Goal: Transaction & Acquisition: Purchase product/service

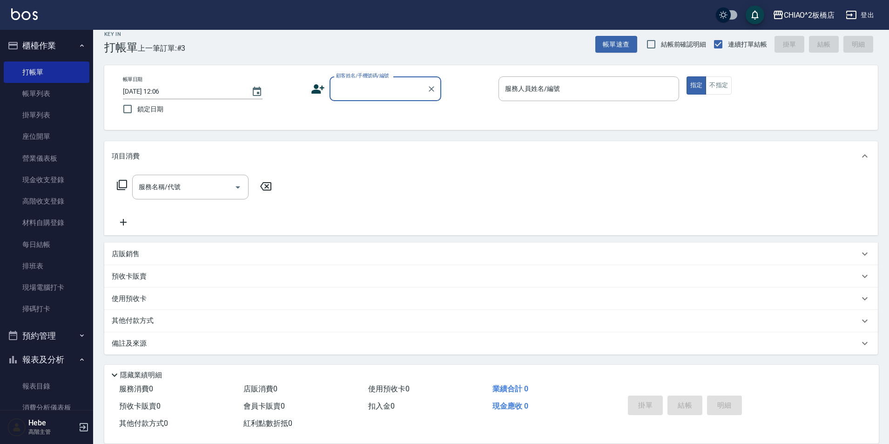
scroll to position [10, 0]
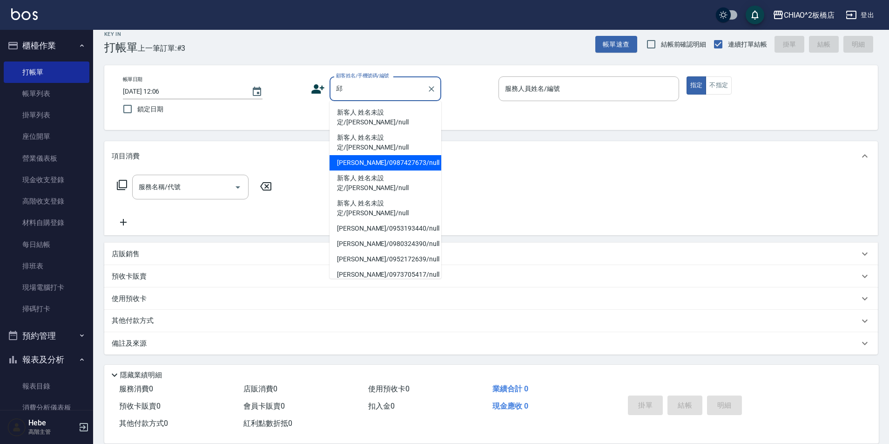
click at [364, 155] on li "[PERSON_NAME]/0987427673/null" at bounding box center [386, 162] width 112 height 15
type input "[PERSON_NAME]/0987427673/null"
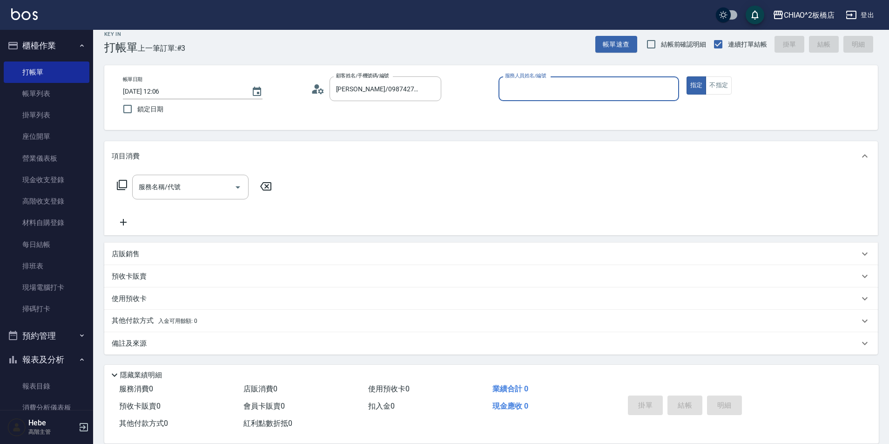
click at [529, 93] on input "服務人員姓名/編號" at bounding box center [589, 89] width 172 height 16
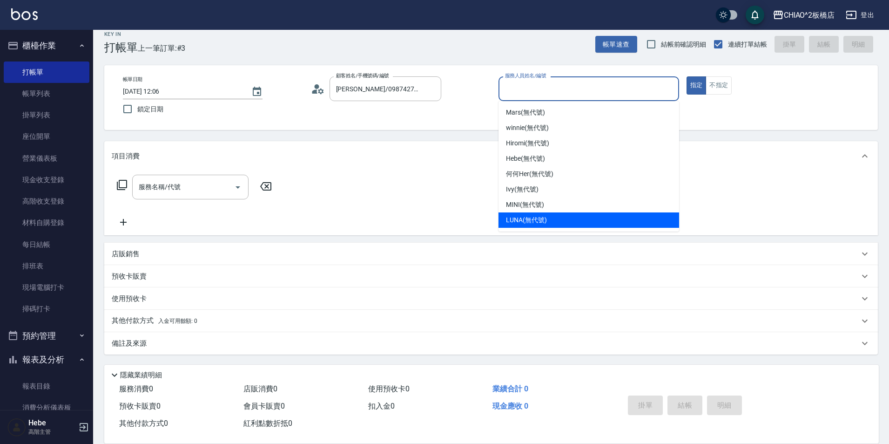
click at [525, 217] on span "LUNA (無代號)" at bounding box center [526, 220] width 41 height 10
type input "LUNA(無代號)"
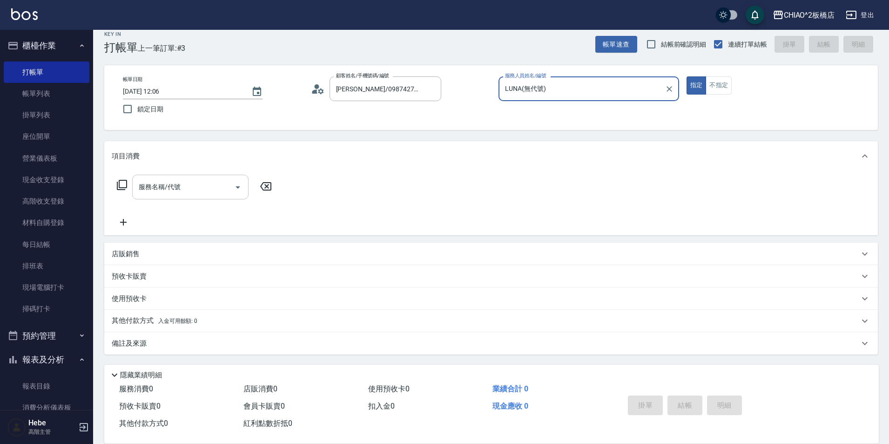
click at [202, 199] on div "服務名稱/代號" at bounding box center [190, 187] width 116 height 25
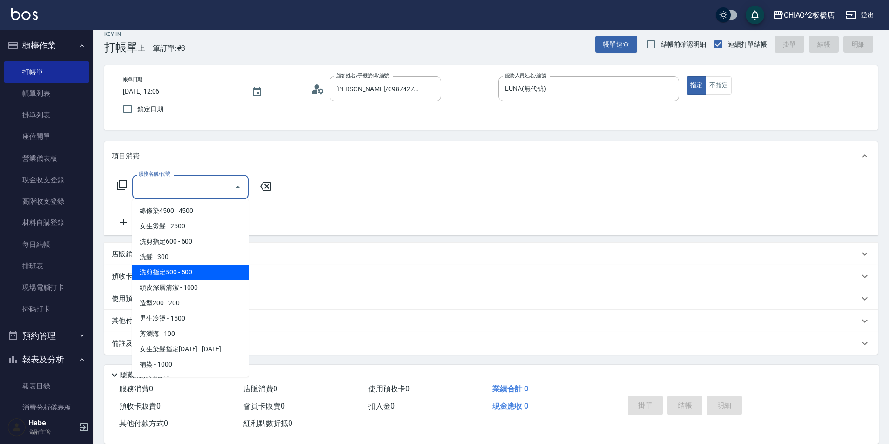
click at [201, 273] on span "洗剪指定500 - 500" at bounding box center [190, 271] width 116 height 15
type input "洗剪指定500(96681)"
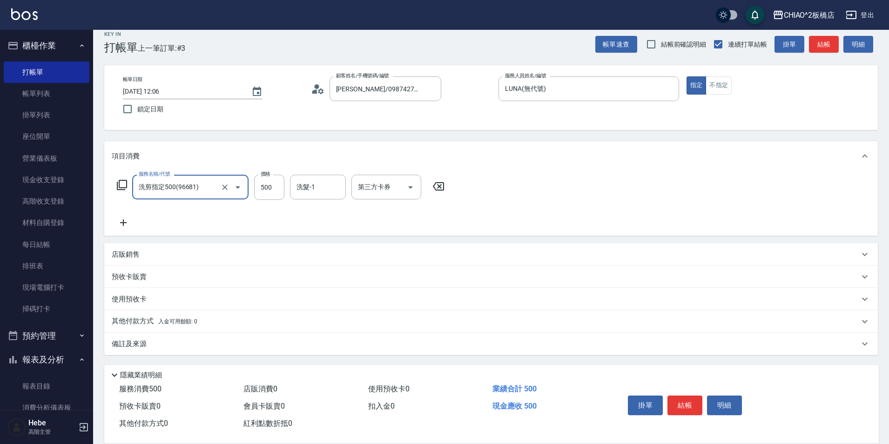
click at [120, 221] on icon at bounding box center [123, 222] width 23 height 11
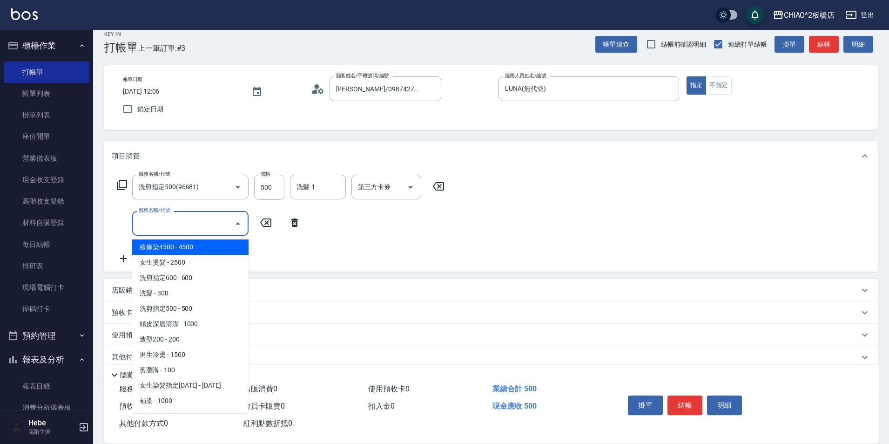
click at [163, 221] on input "服務名稱/代號" at bounding box center [183, 223] width 94 height 16
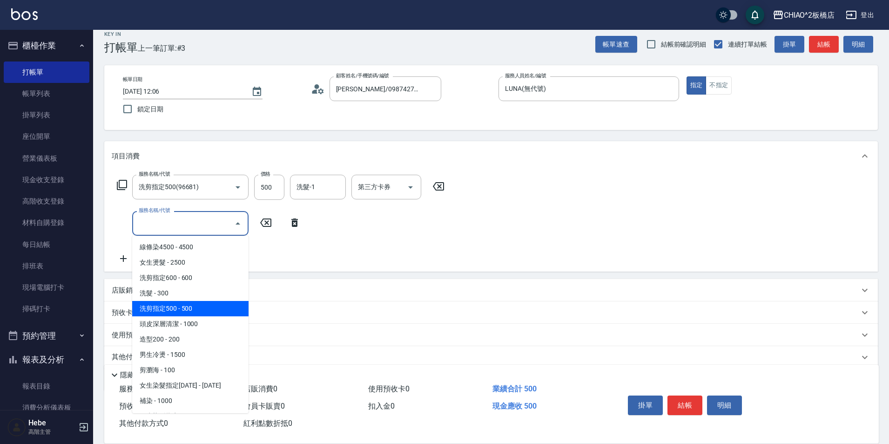
click at [188, 311] on span "洗剪指定500 - 500" at bounding box center [190, 308] width 116 height 15
type input "洗剪指定500(96681)"
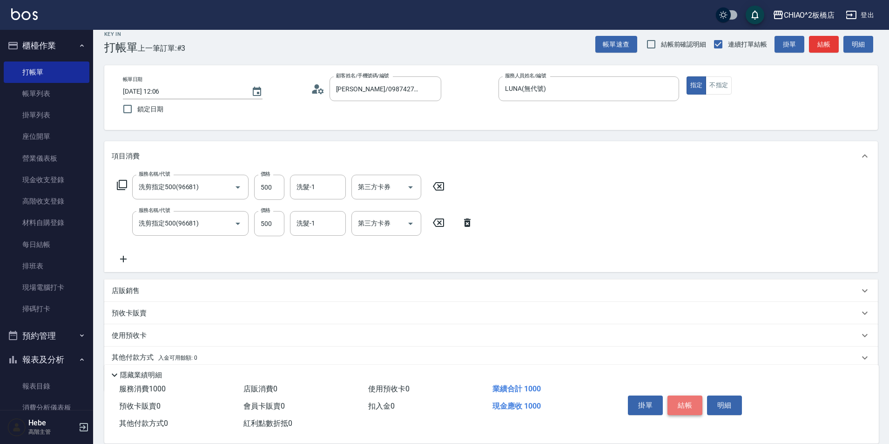
click at [686, 404] on button "結帳" at bounding box center [684, 405] width 35 height 20
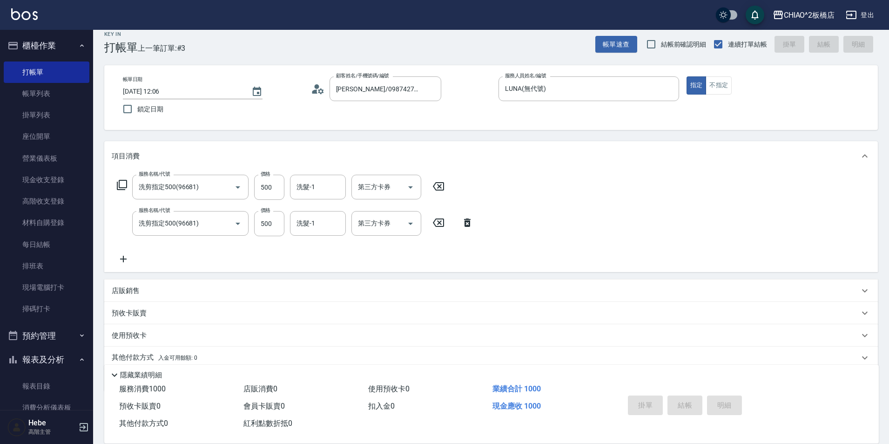
type input "2025/09/06 12:42"
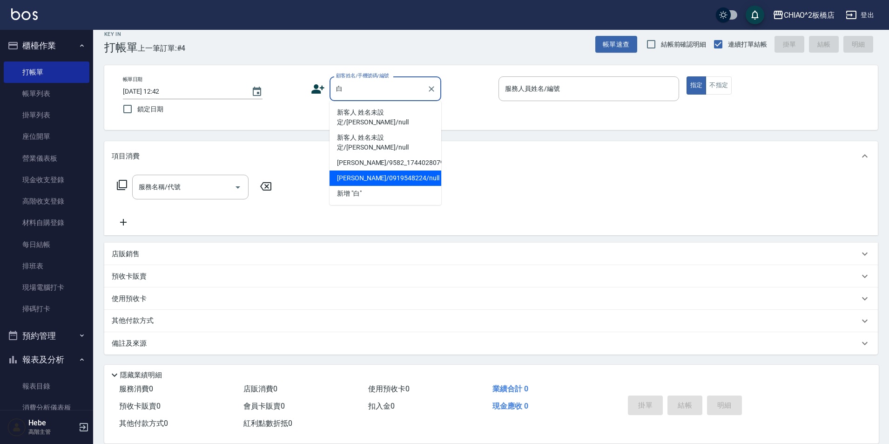
click at [362, 170] on li "[PERSON_NAME]/0919548224/null" at bounding box center [386, 177] width 112 height 15
type input "[PERSON_NAME]/0919548224/null"
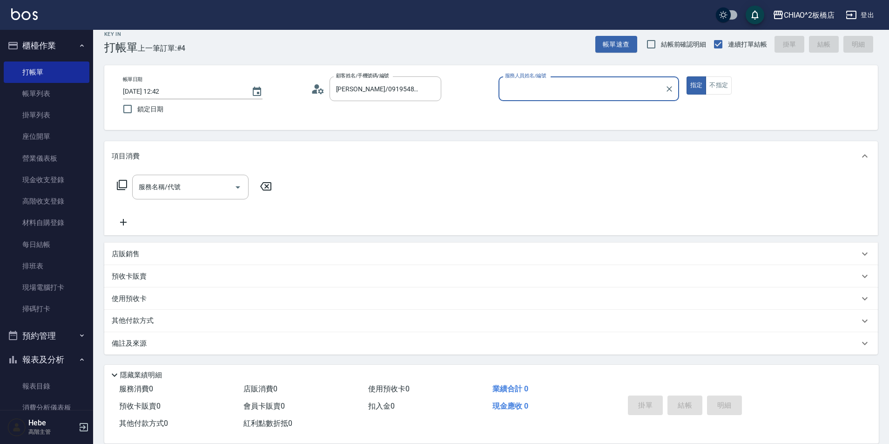
type input "MINI(無代號)"
click at [229, 186] on input "服務名稱/代號" at bounding box center [183, 187] width 94 height 16
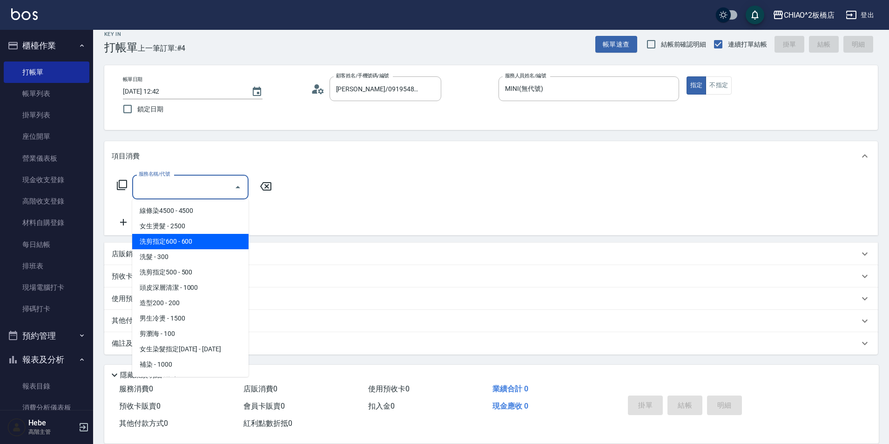
click at [204, 237] on span "洗剪指定600 - 600" at bounding box center [190, 241] width 116 height 15
type input "洗剪指定600(96678)"
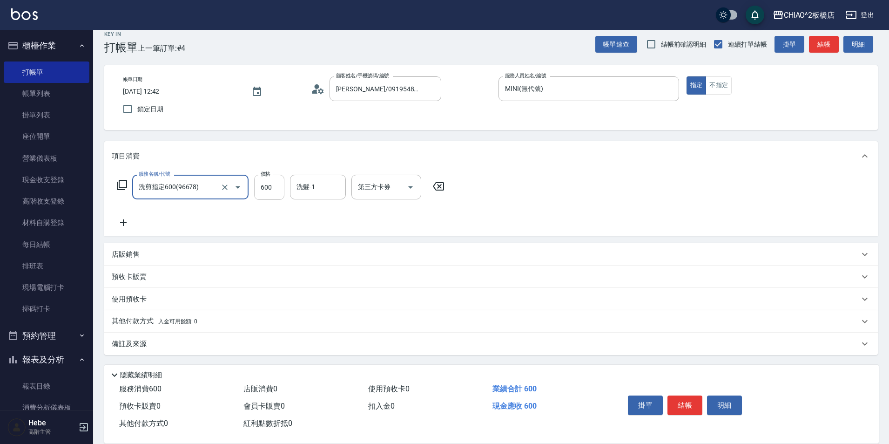
click at [269, 190] on input "600" at bounding box center [269, 187] width 30 height 25
type input "700"
click at [195, 321] on span "入金可用餘額: 0" at bounding box center [178, 321] width 40 height 7
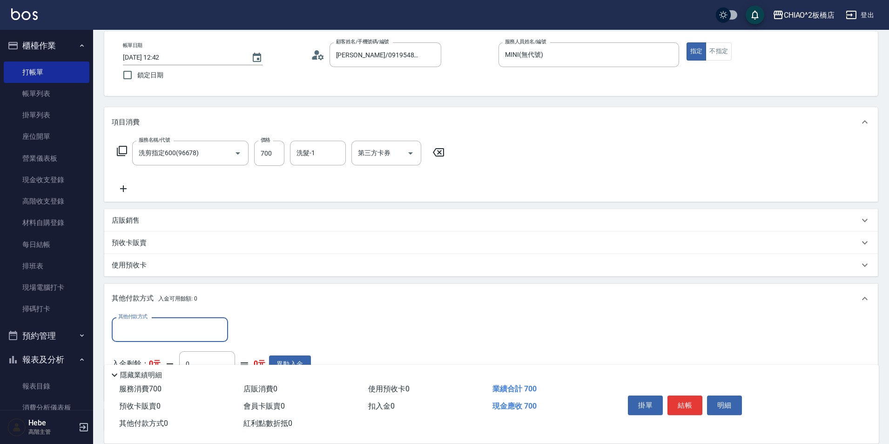
scroll to position [56, 0]
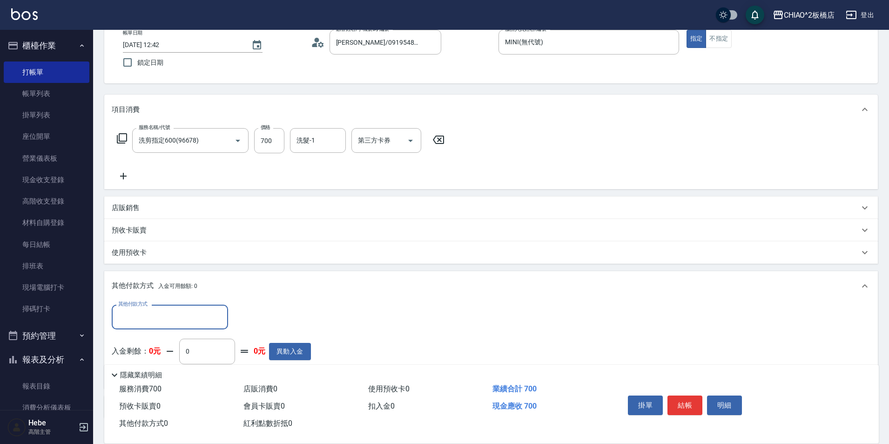
click at [191, 318] on input "其他付款方式" at bounding box center [170, 317] width 108 height 16
click at [176, 339] on span "信用卡" at bounding box center [170, 340] width 116 height 15
type input "信用卡"
click at [253, 321] on input "0" at bounding box center [269, 316] width 70 height 25
type input "700"
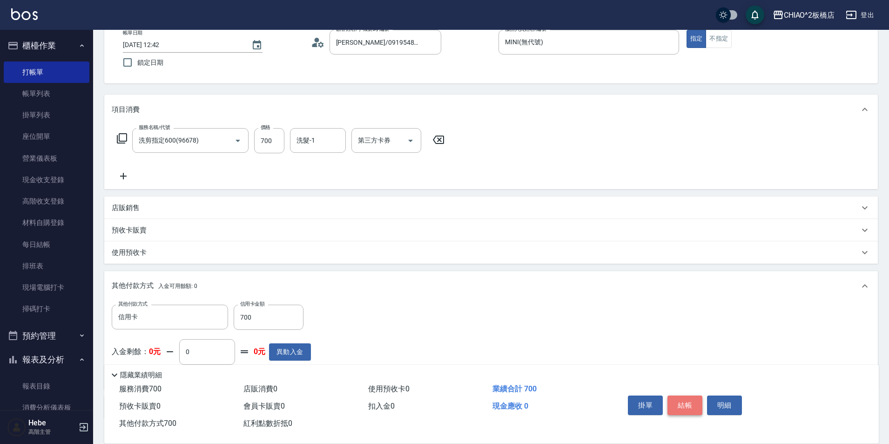
click at [692, 401] on button "結帳" at bounding box center [684, 405] width 35 height 20
type input "2025/09/06 12:54"
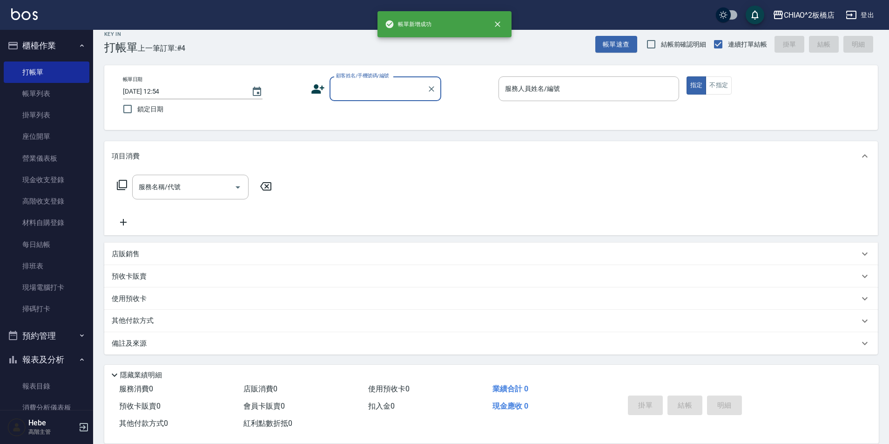
scroll to position [0, 0]
type input "ㄣˊ"
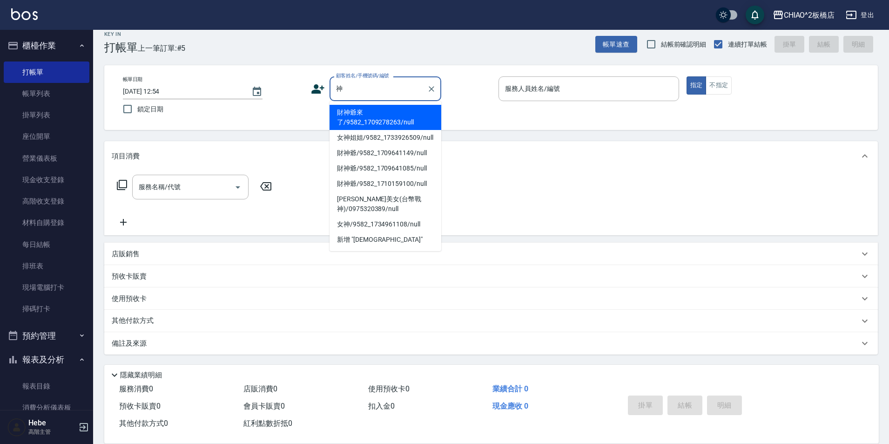
click at [395, 121] on li "財神爺來了/9582_1709278263/null" at bounding box center [386, 117] width 112 height 25
type input "財神爺來了/9582_1709278263/null"
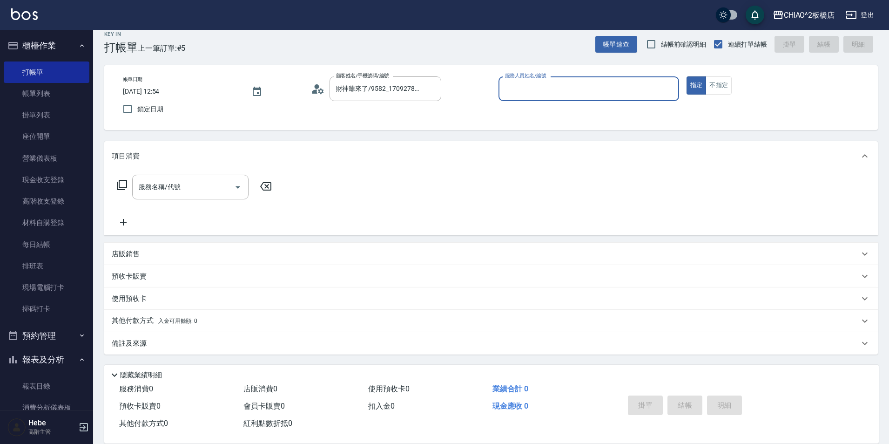
click at [522, 89] on input "服務人員姓名/編號" at bounding box center [589, 89] width 172 height 16
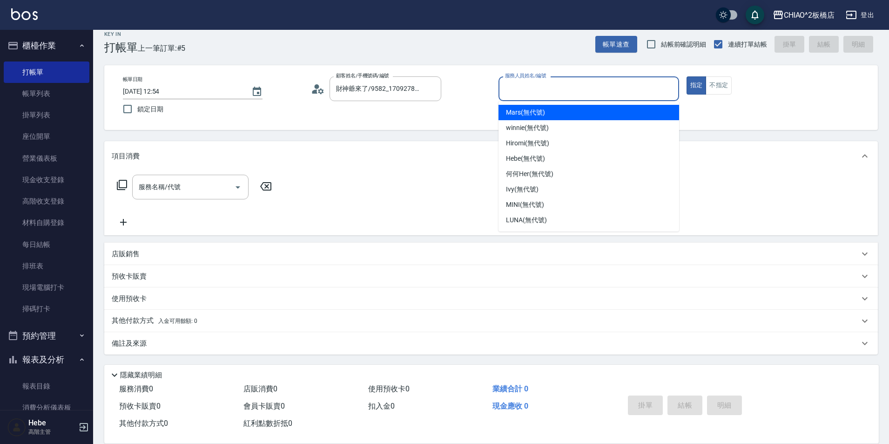
click at [528, 113] on span "Mars (無代號)" at bounding box center [525, 113] width 39 height 10
type input "Mars(無代號)"
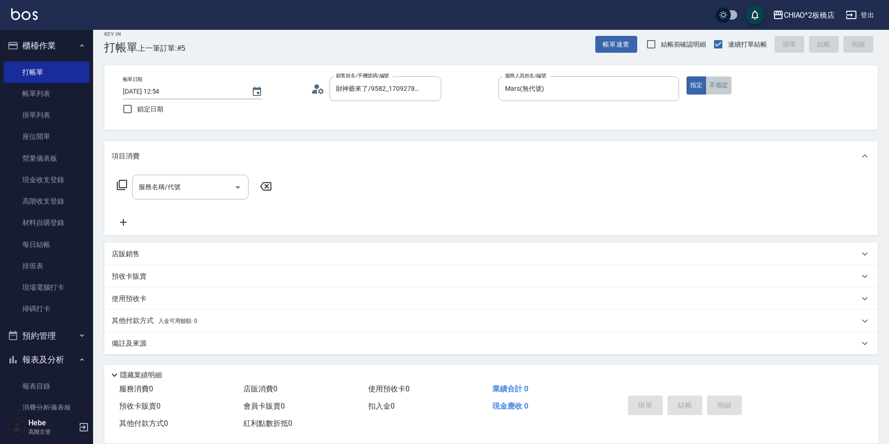
click at [722, 85] on button "不指定" at bounding box center [719, 85] width 26 height 18
click at [209, 198] on div "服務名稱/代號" at bounding box center [190, 187] width 116 height 25
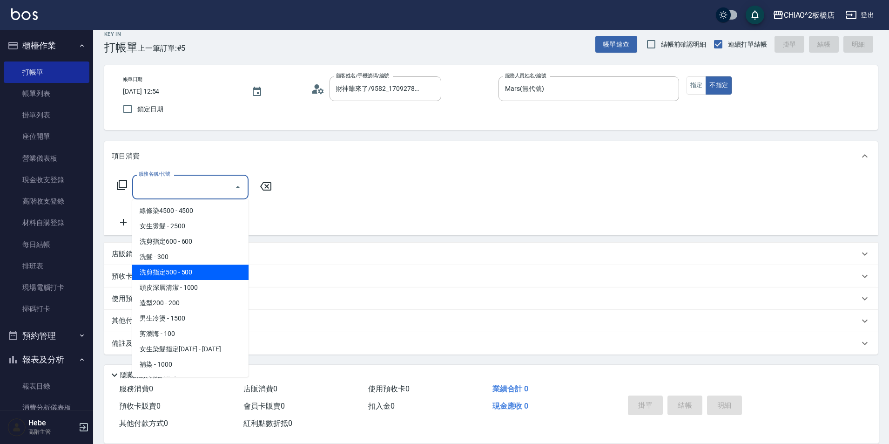
click at [199, 278] on span "洗剪指定500 - 500" at bounding box center [190, 271] width 116 height 15
type input "洗剪指定500(96681)"
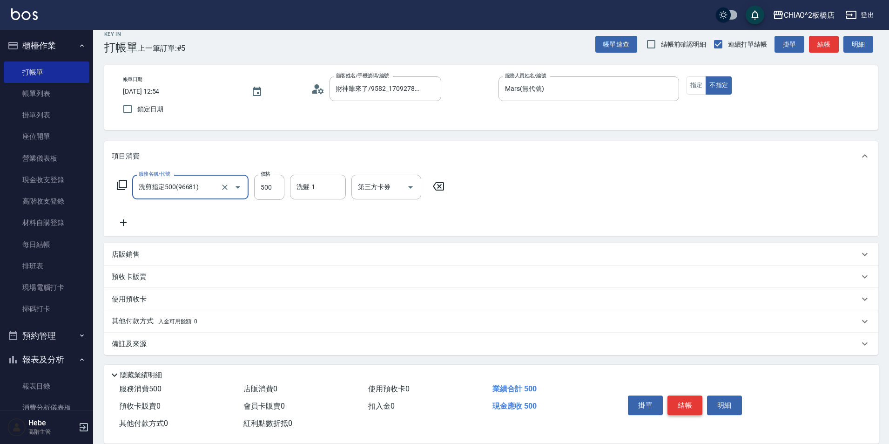
click at [689, 397] on button "結帳" at bounding box center [684, 405] width 35 height 20
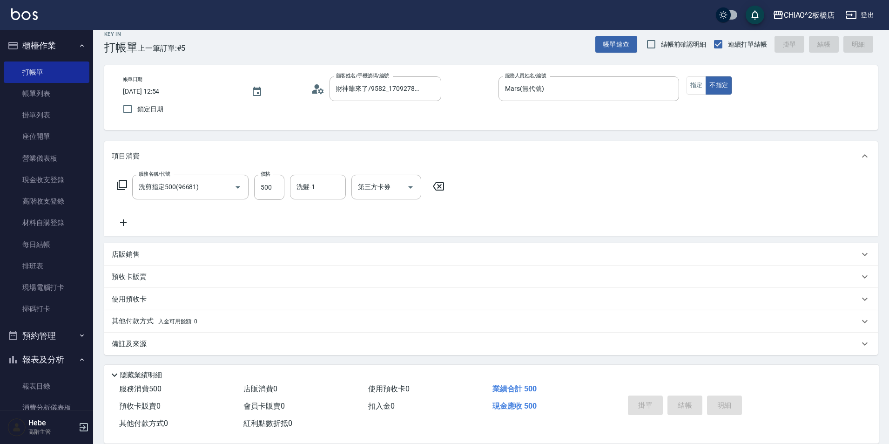
type input "2025/09/06 12:55"
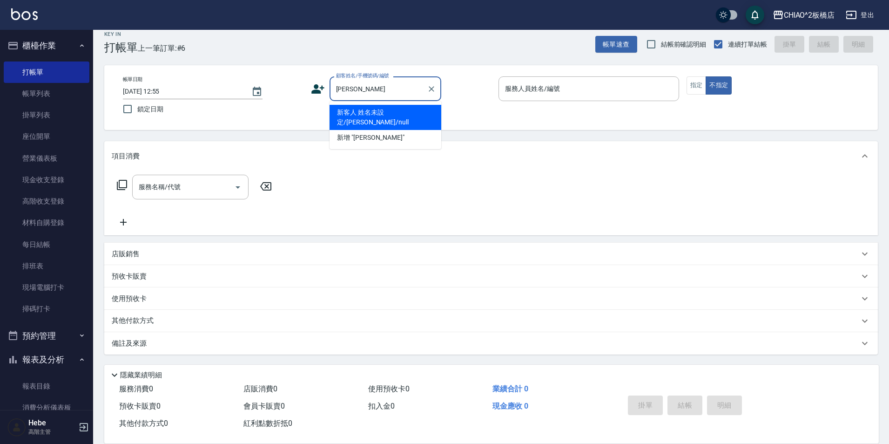
click at [387, 114] on li "新客人 姓名未設定/[PERSON_NAME]/null" at bounding box center [386, 117] width 112 height 25
type input "新客人 姓名未設定/[PERSON_NAME]/null"
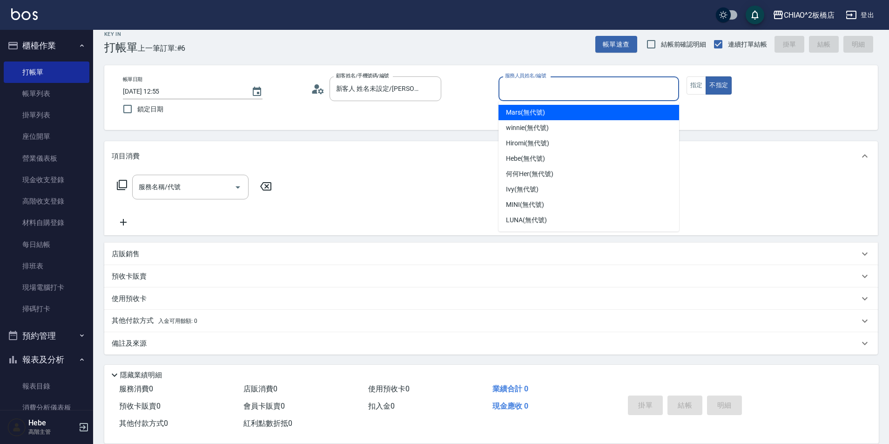
click at [524, 87] on input "服務人員姓名/編號" at bounding box center [589, 89] width 172 height 16
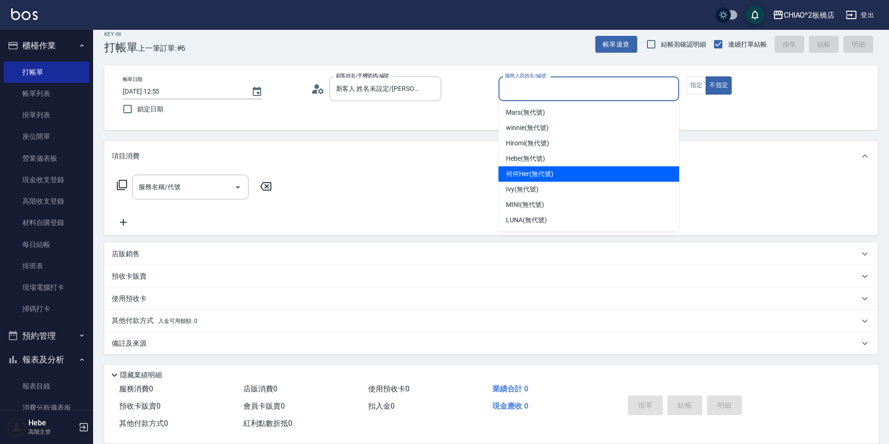
click at [532, 170] on span "何何Her (無代號)" at bounding box center [529, 174] width 47 height 10
type input "何何Her (無代號)"
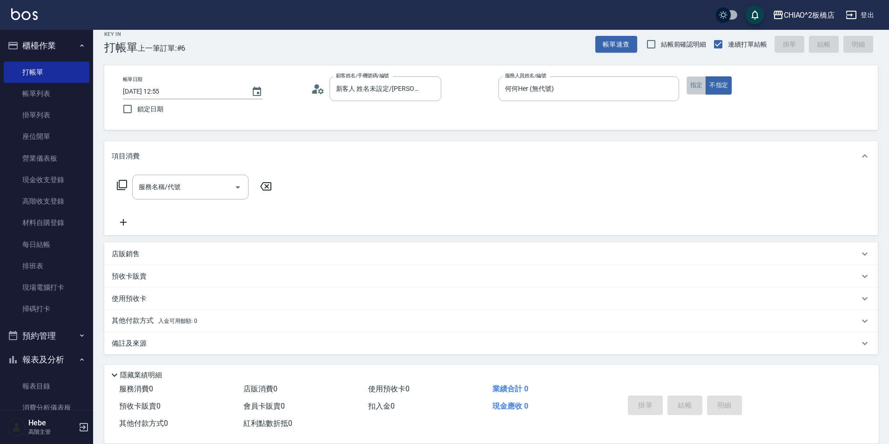
click at [691, 90] on button "指定" at bounding box center [696, 85] width 20 height 18
click at [168, 192] on input "服務名稱/代號" at bounding box center [183, 187] width 94 height 16
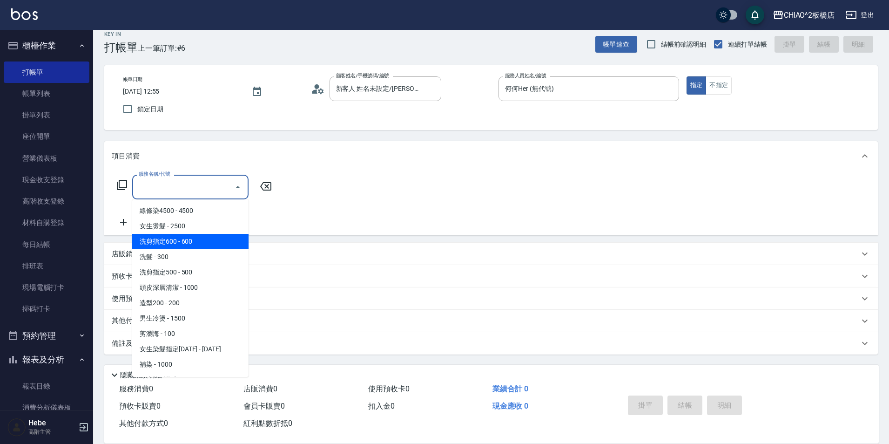
click at [202, 239] on span "洗剪指定600 - 600" at bounding box center [190, 241] width 116 height 15
type input "洗剪指定600(96678)"
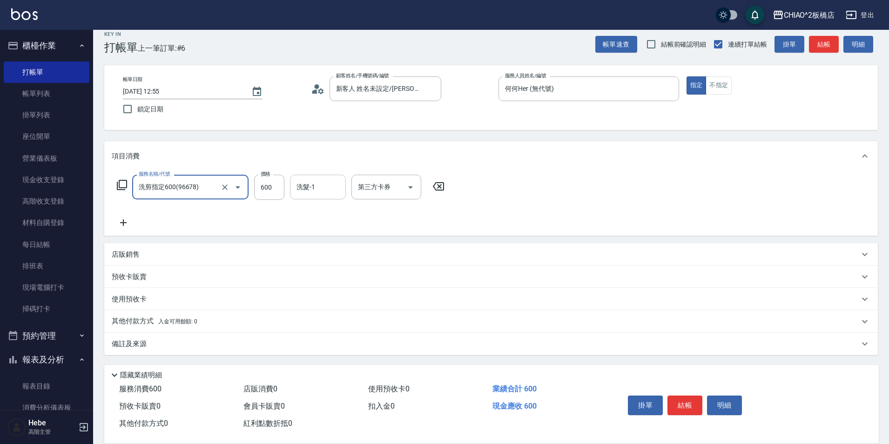
click at [315, 188] on div "洗髮-1 洗髮-1" at bounding box center [318, 187] width 56 height 25
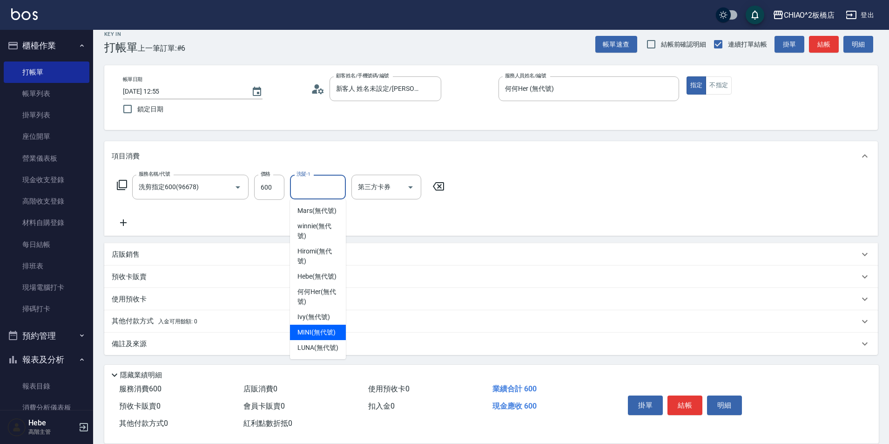
click at [317, 329] on span "MINI (無代號)" at bounding box center [316, 332] width 38 height 10
type input "MINI(無代號)"
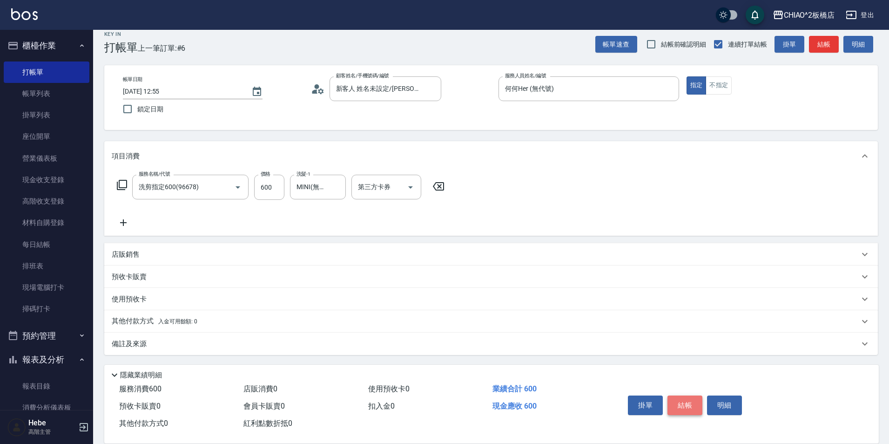
click at [688, 402] on button "結帳" at bounding box center [684, 405] width 35 height 20
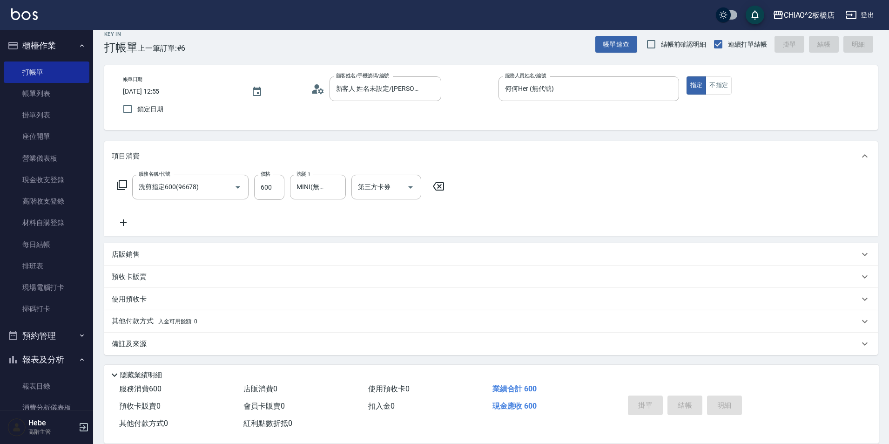
type input "2025/09/06 12:56"
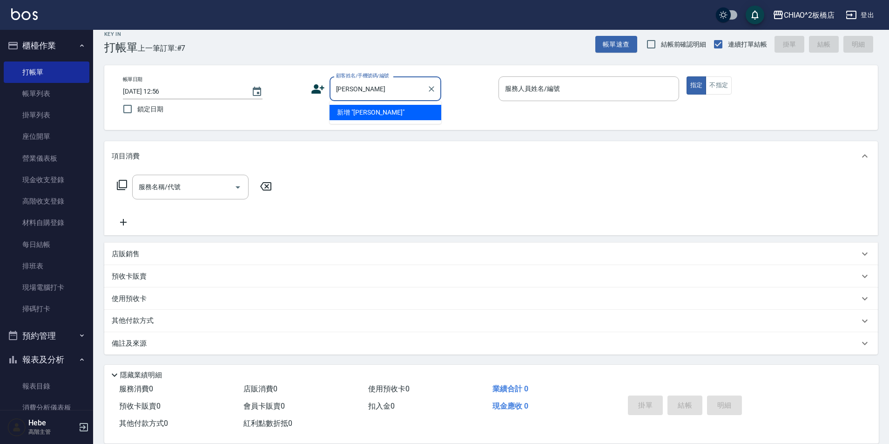
type input "劉健宇"
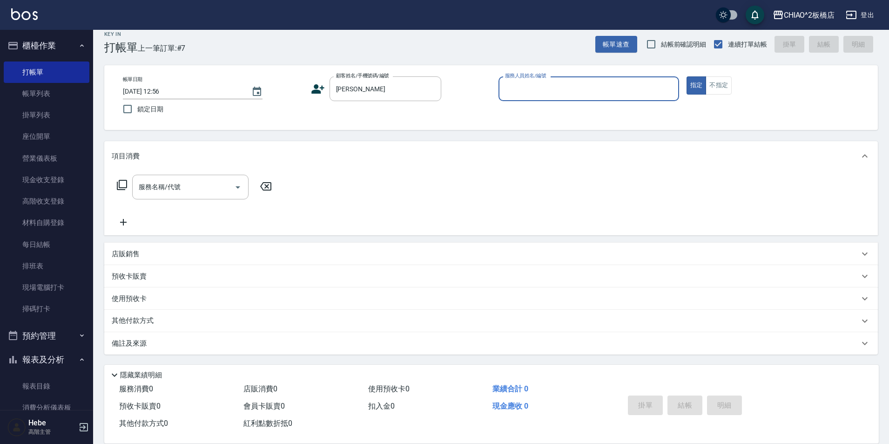
click at [591, 98] on div "服務人員姓名/編號" at bounding box center [588, 88] width 181 height 25
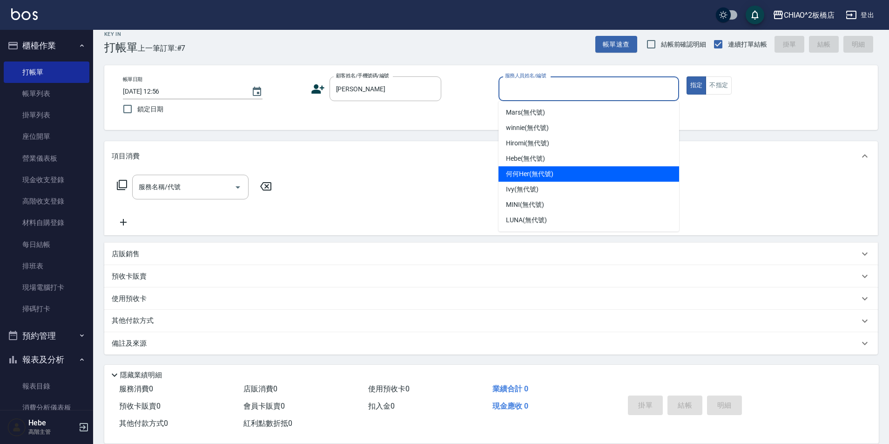
click at [575, 169] on div "何何Her (無代號)" at bounding box center [588, 173] width 181 height 15
type input "何何Her (無代號)"
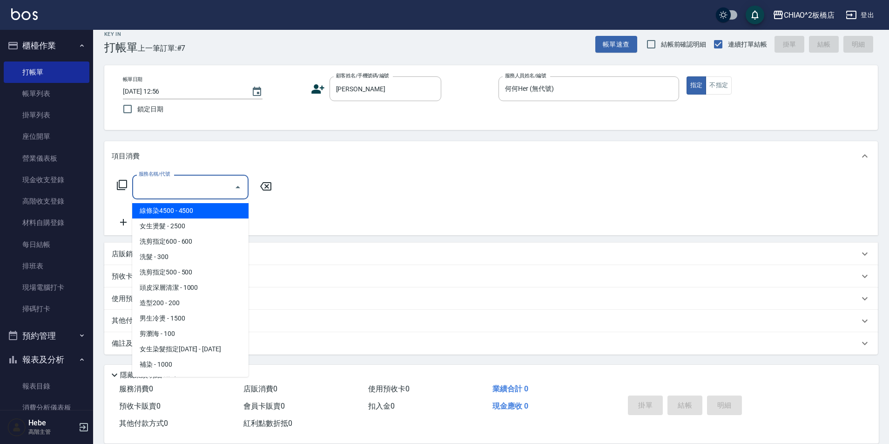
click at [188, 179] on input "服務名稱/代號" at bounding box center [183, 187] width 94 height 16
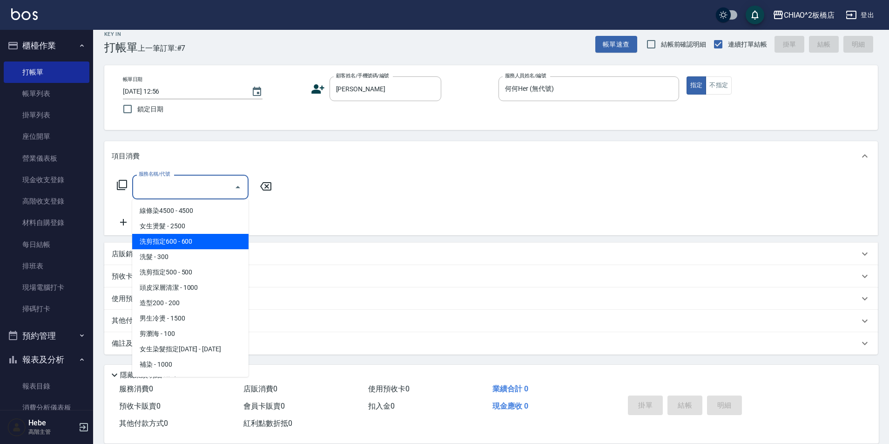
click at [190, 238] on span "洗剪指定600 - 600" at bounding box center [190, 241] width 116 height 15
type input "洗剪指定600(96678)"
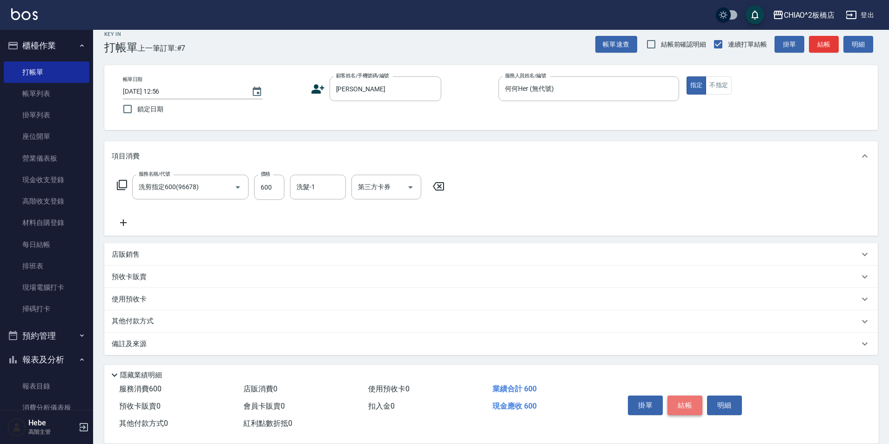
click at [693, 403] on button "結帳" at bounding box center [684, 405] width 35 height 20
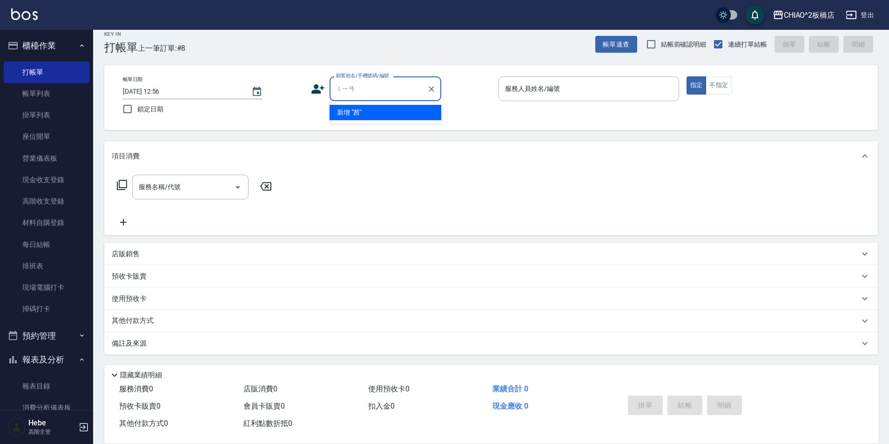
type input "茜"
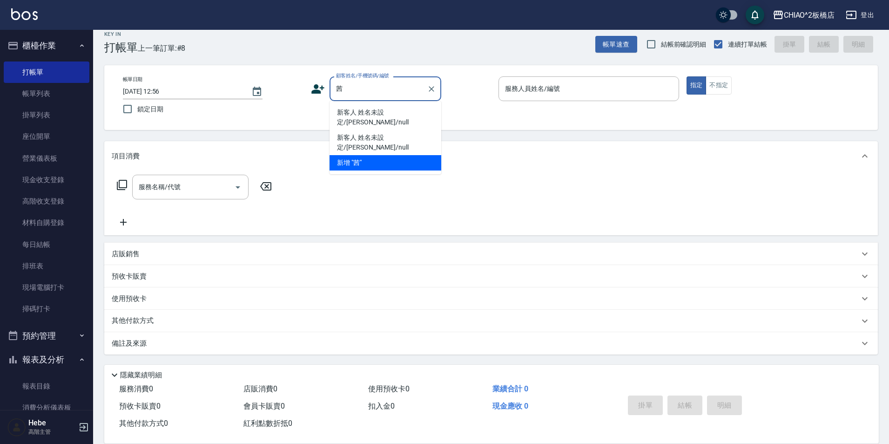
click at [363, 114] on li "新客人 姓名未設定/[PERSON_NAME]/null" at bounding box center [386, 117] width 112 height 25
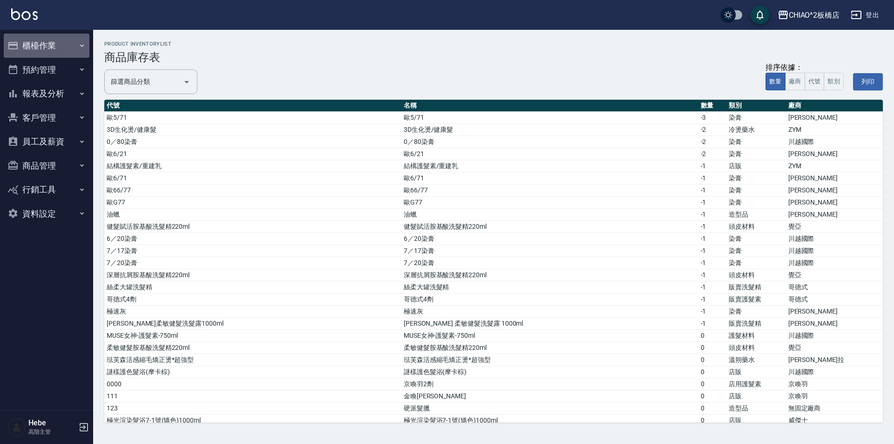
click at [52, 44] on button "櫃檯作業" at bounding box center [47, 46] width 86 height 24
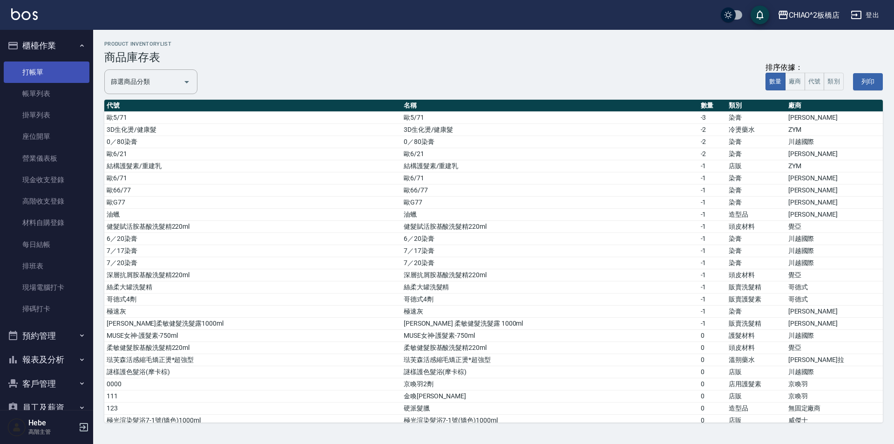
click at [63, 71] on link "打帳單" at bounding box center [47, 71] width 86 height 21
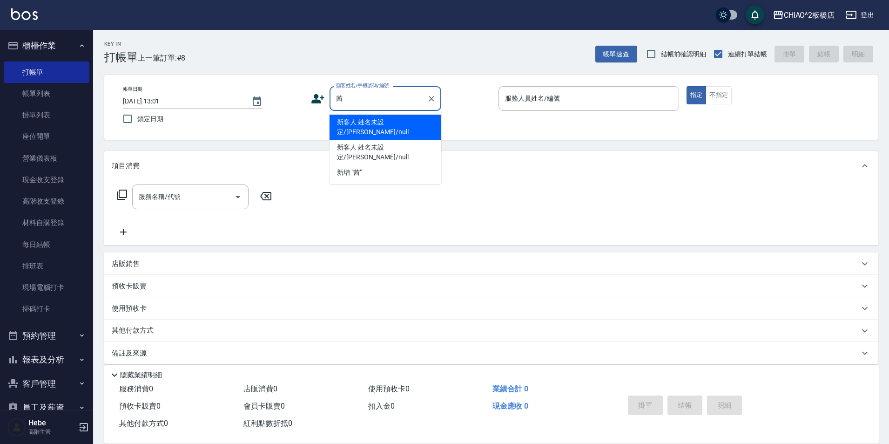
click at [429, 121] on li "新客人 姓名未設定/[PERSON_NAME]/null" at bounding box center [386, 126] width 112 height 25
type input "新客人 姓名未設定/[PERSON_NAME]/null"
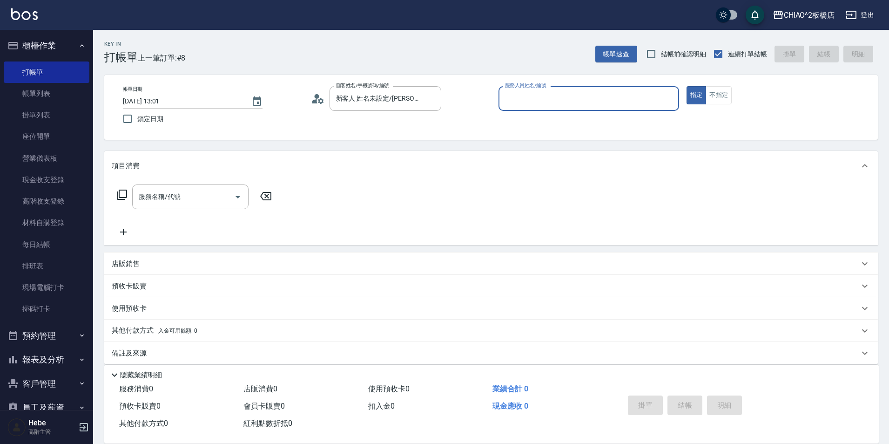
click at [517, 94] on input "服務人員姓名/編號" at bounding box center [589, 98] width 172 height 16
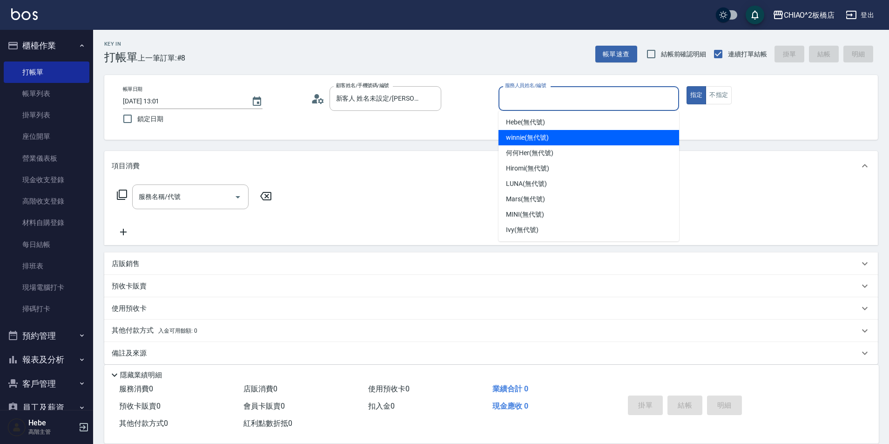
click at [526, 140] on span "winnie (無代號)" at bounding box center [527, 138] width 42 height 10
type input "winnie(無代號)"
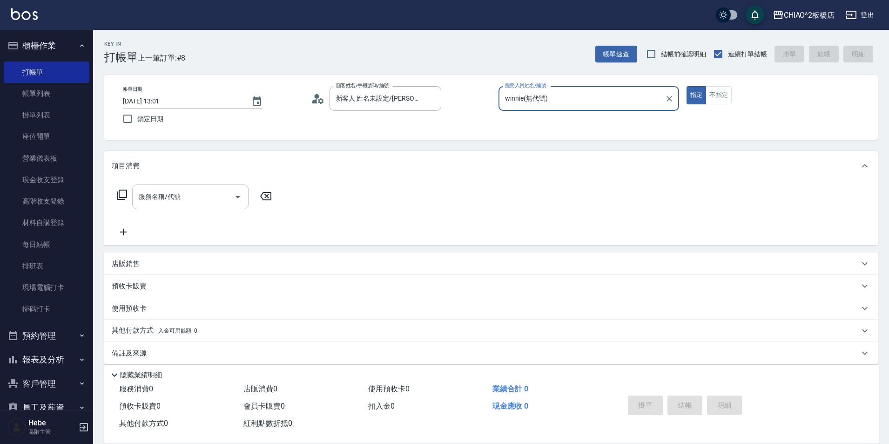
click at [202, 195] on input "服務名稱/代號" at bounding box center [183, 196] width 94 height 16
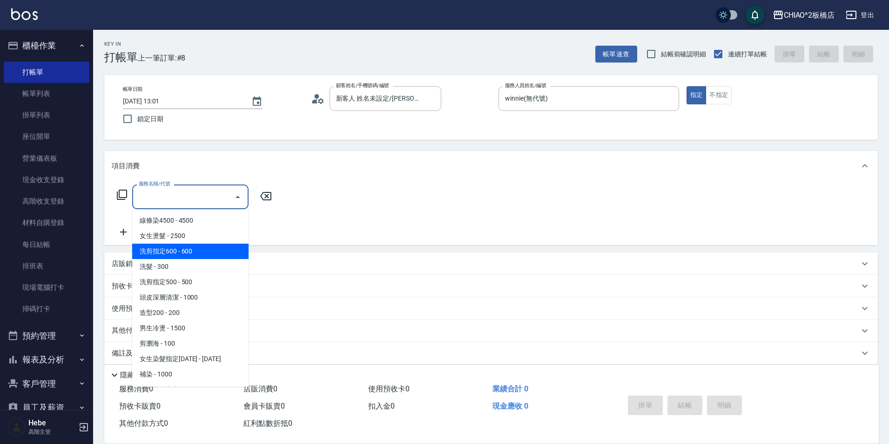
click at [214, 248] on span "洗剪指定600 - 600" at bounding box center [190, 250] width 116 height 15
type input "洗剪指定600(96678)"
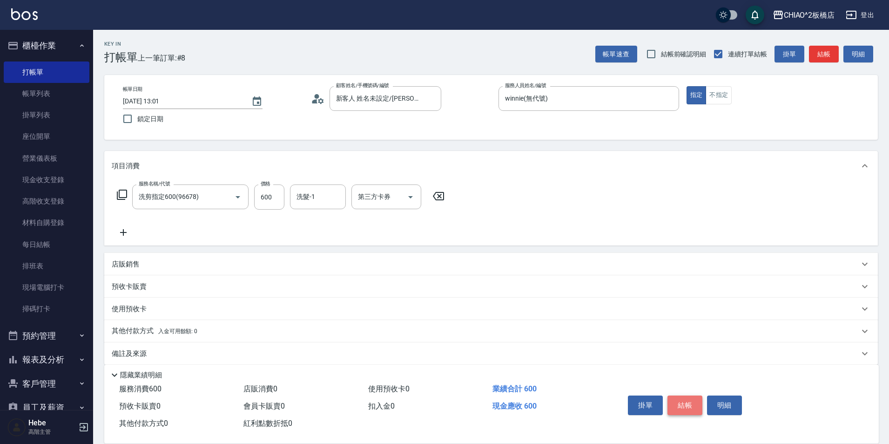
click at [682, 397] on button "結帳" at bounding box center [684, 405] width 35 height 20
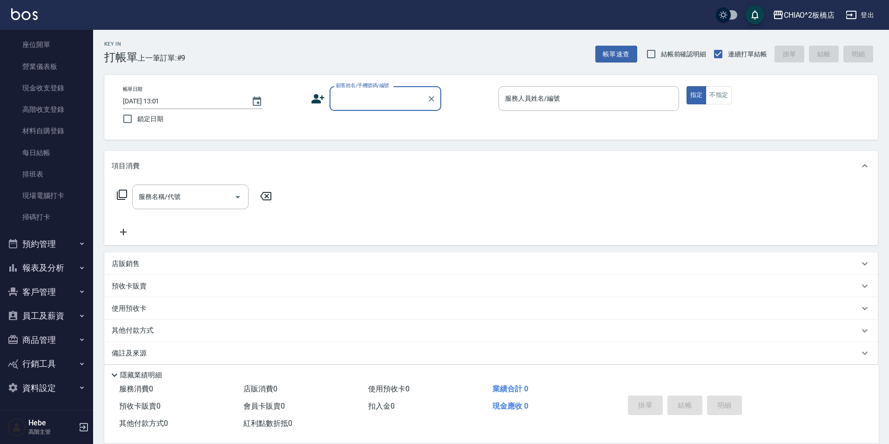
scroll to position [93, 0]
click at [42, 312] on button "員工及薪資" at bounding box center [47, 315] width 86 height 24
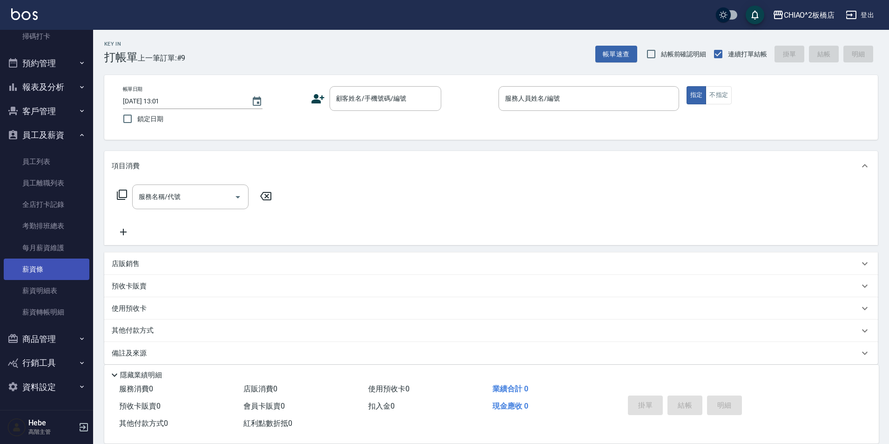
scroll to position [0, 0]
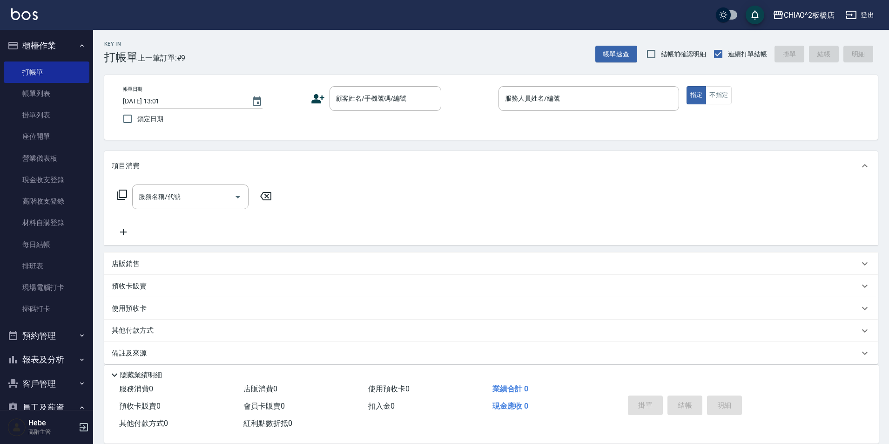
click at [41, 361] on button "報表及分析" at bounding box center [47, 359] width 86 height 24
click at [374, 103] on div "顧客姓名/手機號碼/編號 顧客姓名/手機號碼/編號" at bounding box center [386, 98] width 112 height 25
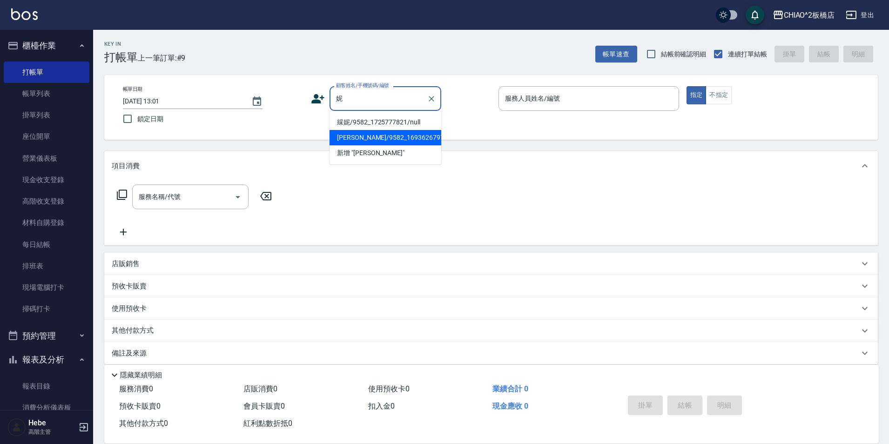
click at [375, 137] on li "[PERSON_NAME]/9582_1693626797/null" at bounding box center [386, 137] width 112 height 15
type input "[PERSON_NAME]/9582_1693626797/null"
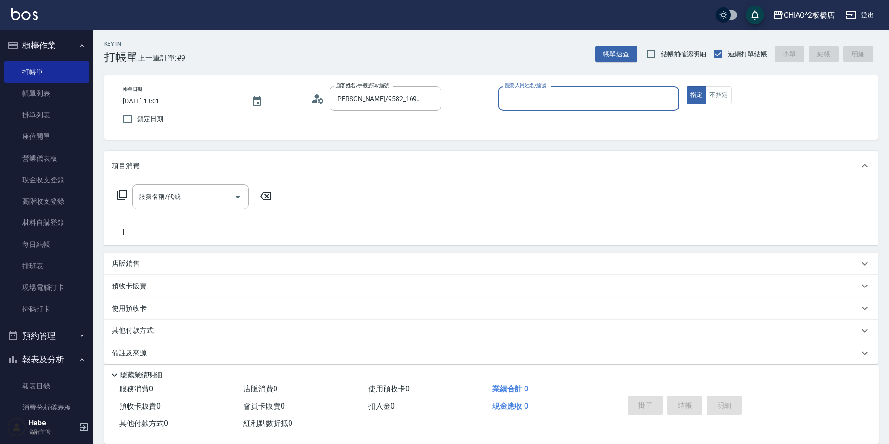
type input "Hebe(無代號)"
click at [429, 99] on icon "Clear" at bounding box center [431, 98] width 9 height 9
click at [413, 99] on input "顧客姓名/手機號碼/編號" at bounding box center [374, 98] width 80 height 16
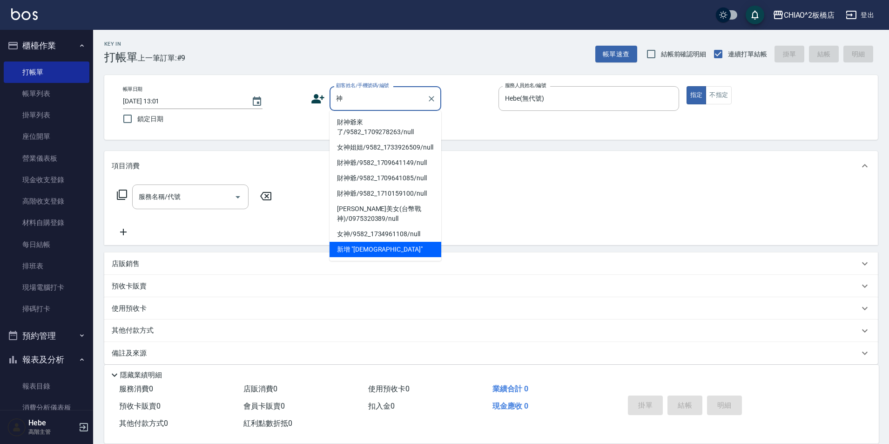
click at [391, 128] on li "財神爺來了/9582_1709278263/null" at bounding box center [386, 126] width 112 height 25
type input "財神爺來了/9582_1709278263/null"
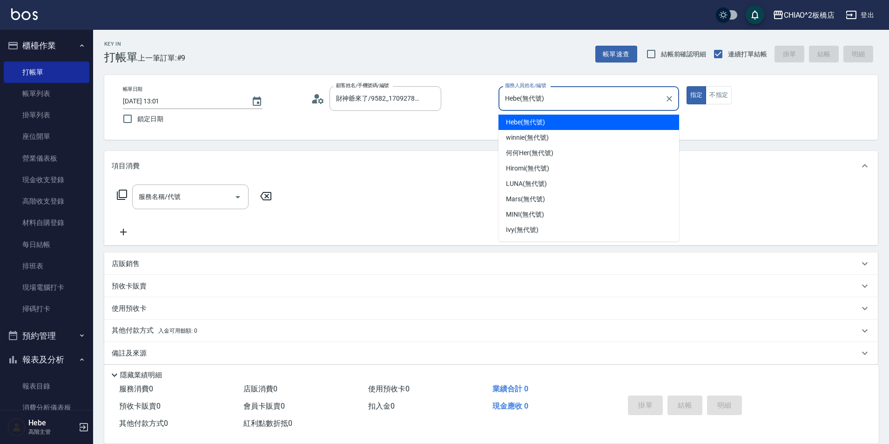
click at [565, 104] on input "Hebe(無代號)" at bounding box center [582, 98] width 158 height 16
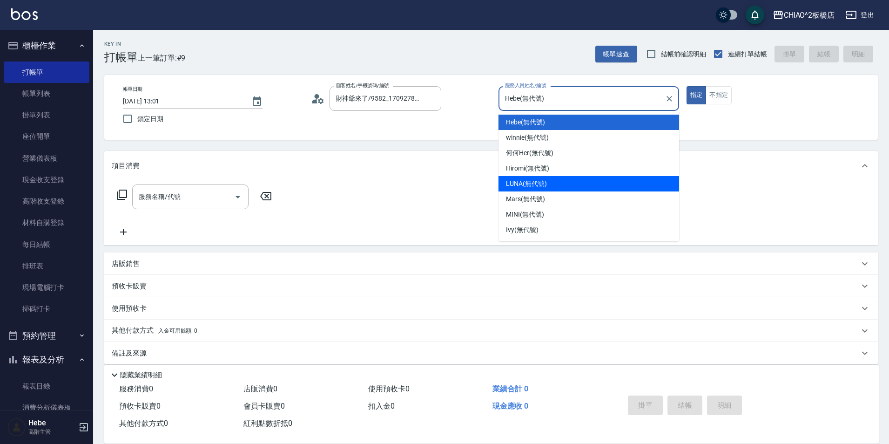
click at [563, 181] on div "LUNA (無代號)" at bounding box center [588, 183] width 181 height 15
type input "LUNA(無代號)"
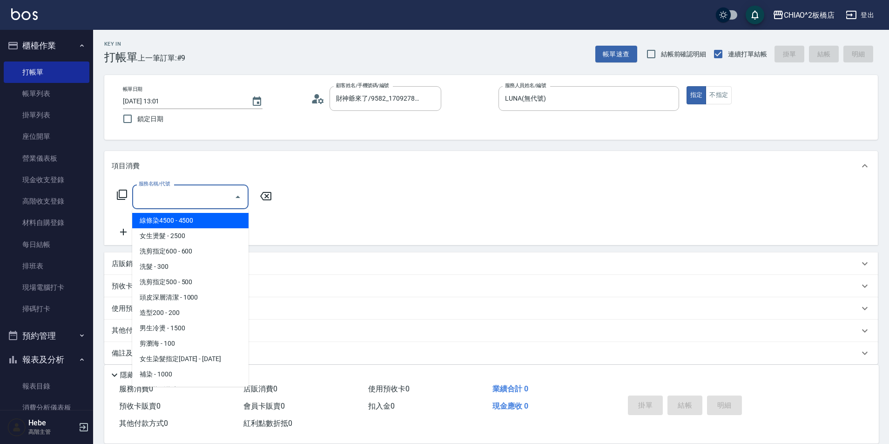
click at [202, 202] on input "服務名稱/代號" at bounding box center [183, 196] width 94 height 16
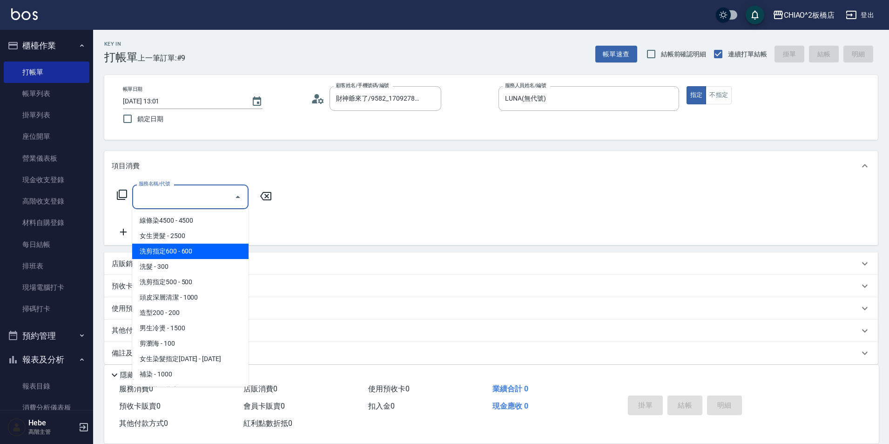
click at [198, 247] on span "洗剪指定600 - 600" at bounding box center [190, 250] width 116 height 15
type input "洗剪指定600(96678)"
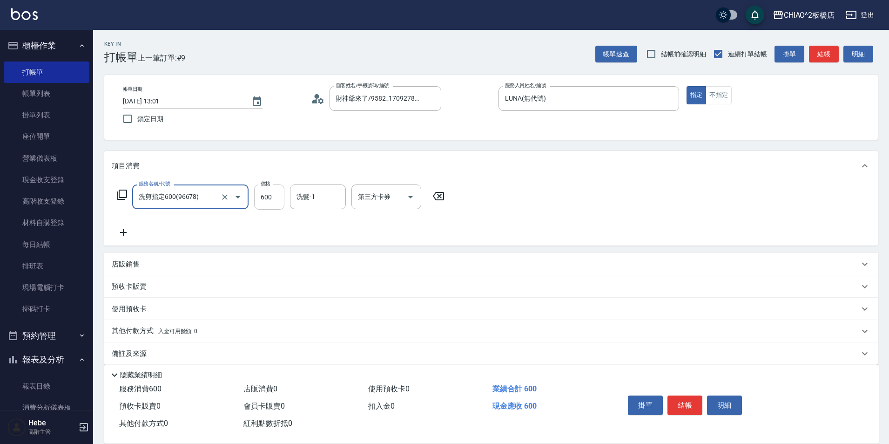
click at [267, 198] on input "600" at bounding box center [269, 196] width 30 height 25
type input "900"
click at [173, 332] on span "入金可用餘額: 0" at bounding box center [178, 331] width 40 height 7
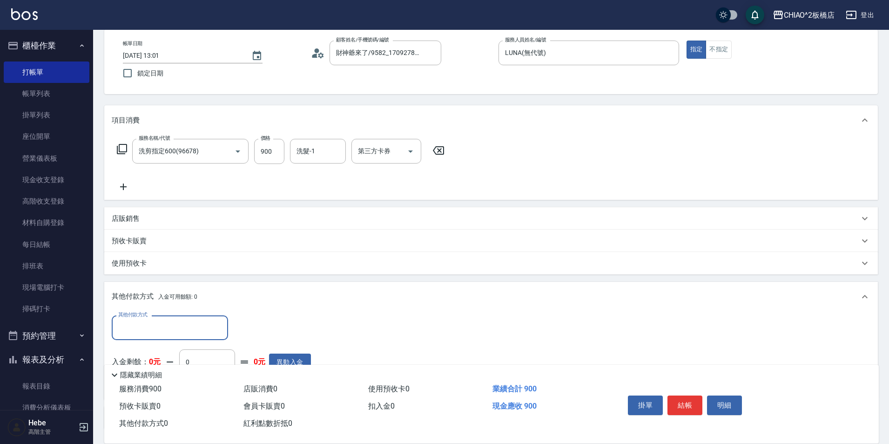
scroll to position [47, 0]
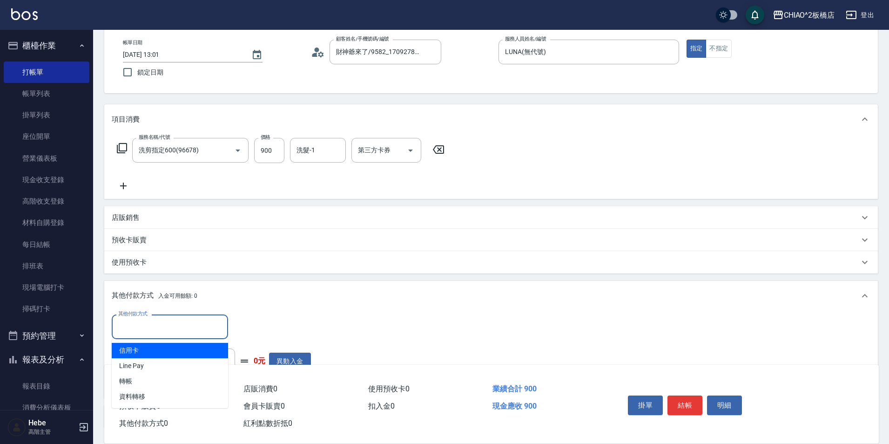
click at [179, 323] on input "其他付款方式" at bounding box center [170, 326] width 108 height 16
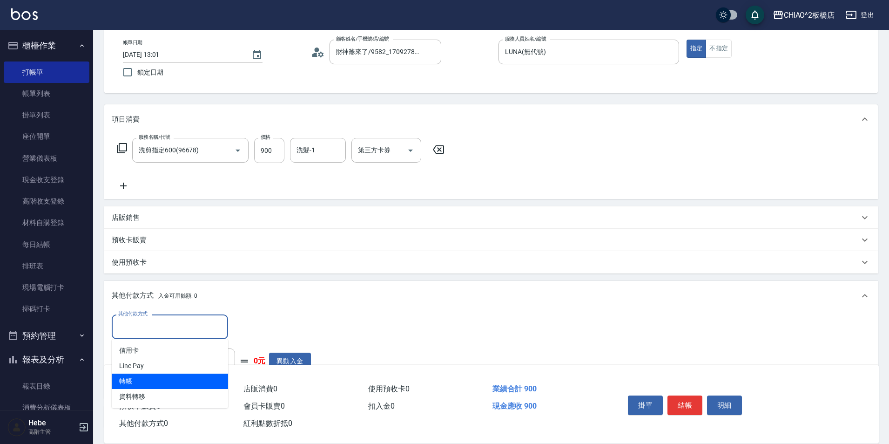
click at [166, 377] on span "轉帳" at bounding box center [170, 380] width 116 height 15
type input "轉帳"
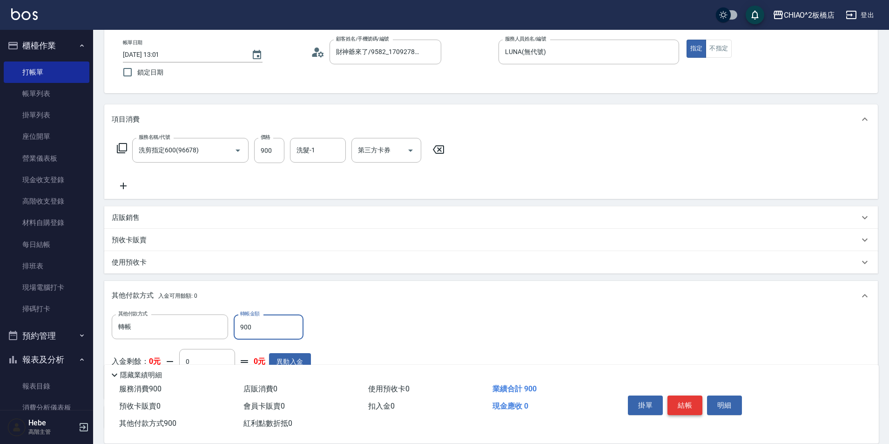
type input "900"
click at [690, 398] on button "結帳" at bounding box center [684, 405] width 35 height 20
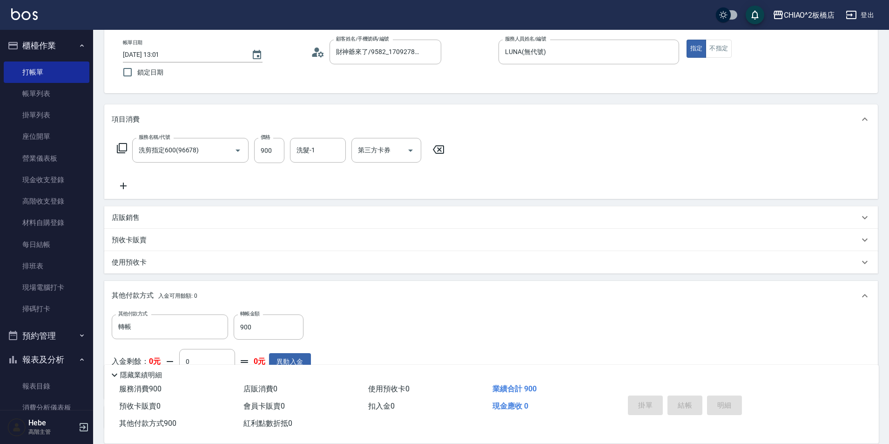
type input "[DATE] 13:49"
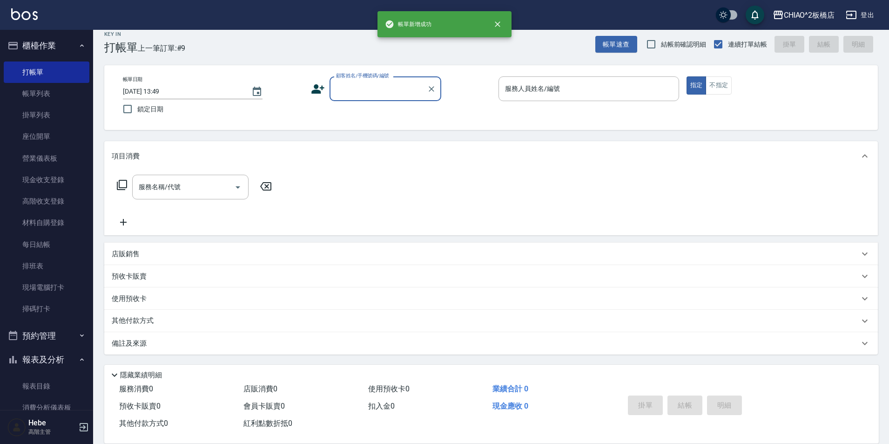
scroll to position [0, 0]
